Goal: Task Accomplishment & Management: Use online tool/utility

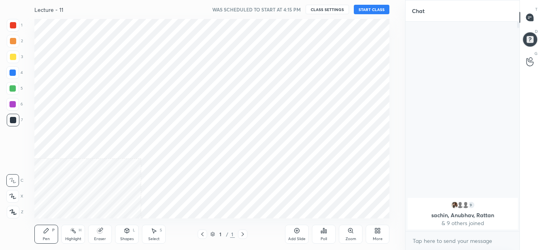
scroll to position [39318, 39144]
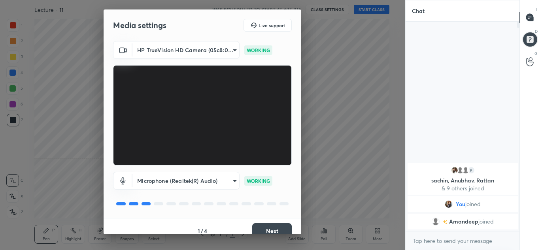
click at [282, 231] on button "Next" at bounding box center [272, 231] width 40 height 16
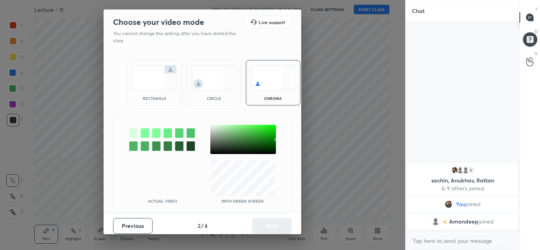
click at [213, 94] on div "circle" at bounding box center [214, 82] width 55 height 45
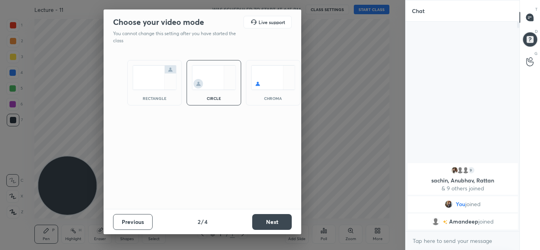
click at [268, 221] on button "Next" at bounding box center [272, 222] width 40 height 16
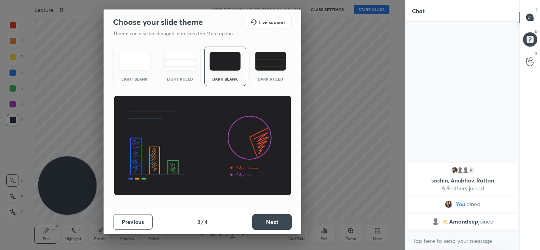
click at [268, 221] on button "Next" at bounding box center [272, 222] width 40 height 16
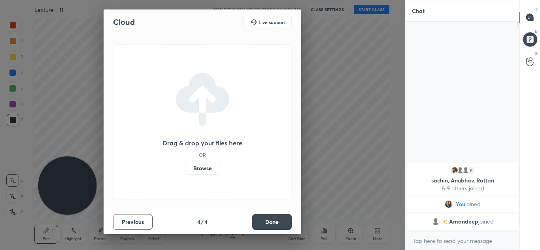
click at [268, 221] on button "Done" at bounding box center [272, 222] width 40 height 16
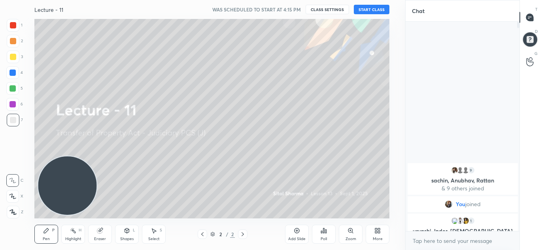
click at [373, 7] on button "START CLASS" at bounding box center [372, 9] width 36 height 9
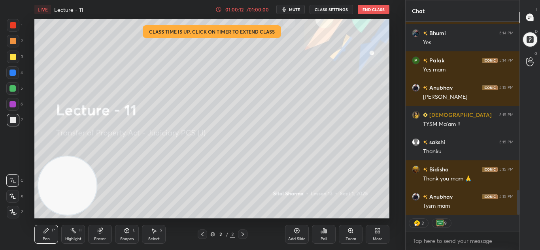
scroll to position [1330, 0]
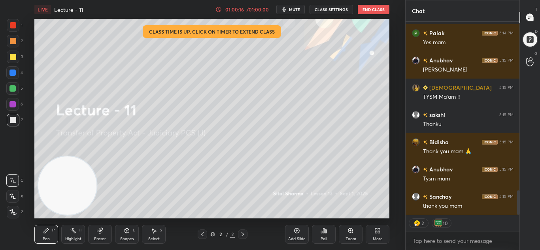
click at [376, 9] on button "End Class" at bounding box center [374, 9] width 32 height 9
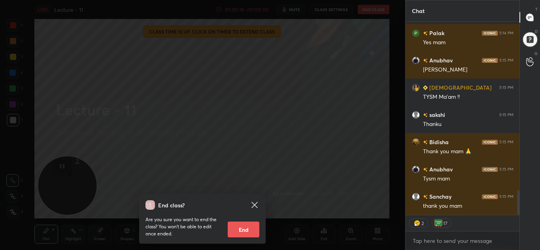
click at [237, 224] on button "End" at bounding box center [244, 230] width 32 height 16
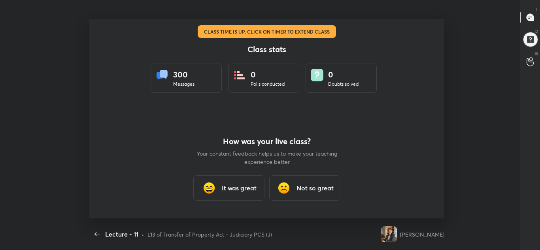
scroll to position [0, 0]
type textarea "x"
